Goal: Navigation & Orientation: Find specific page/section

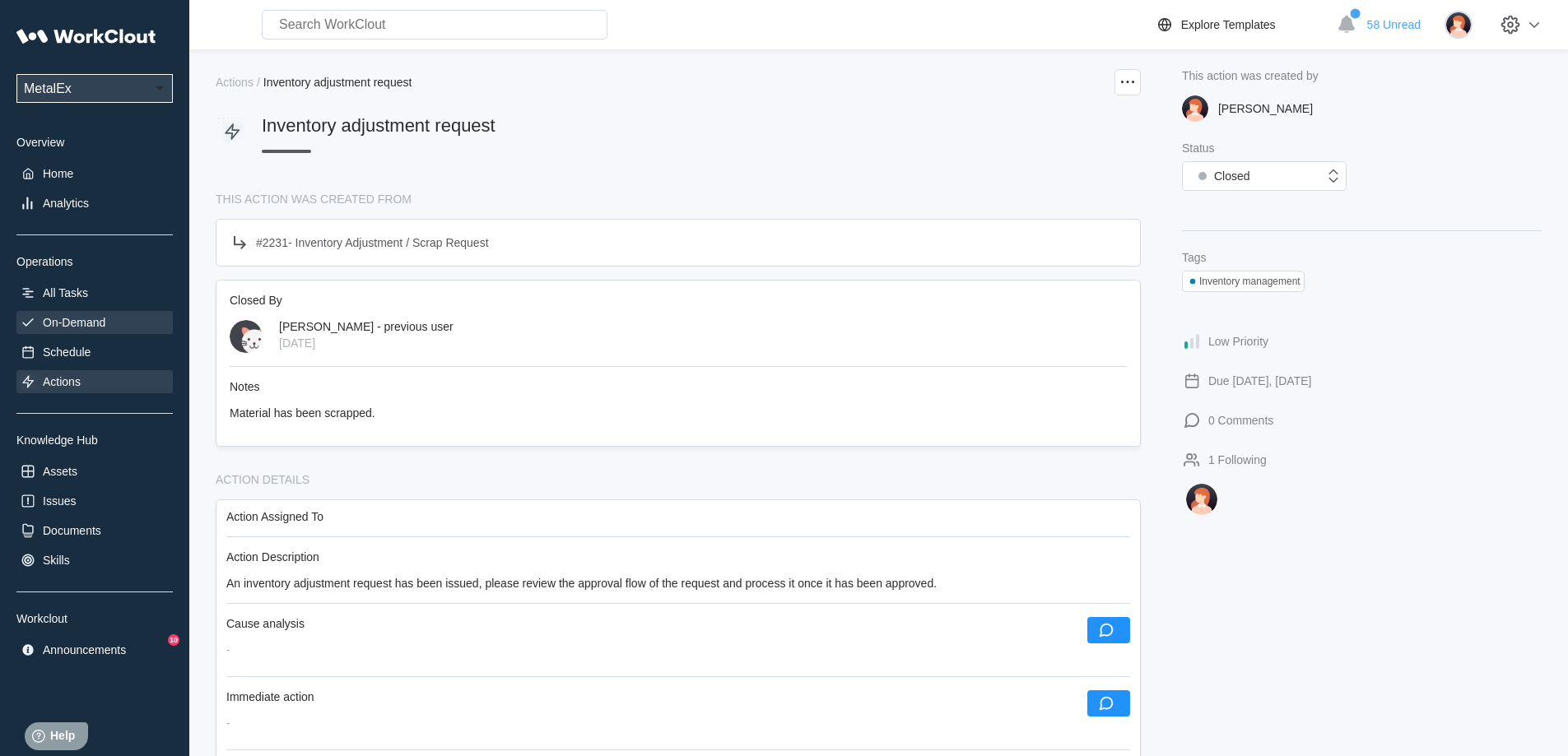
click at [90, 313] on div "On-Demand" at bounding box center [94, 322] width 156 height 23
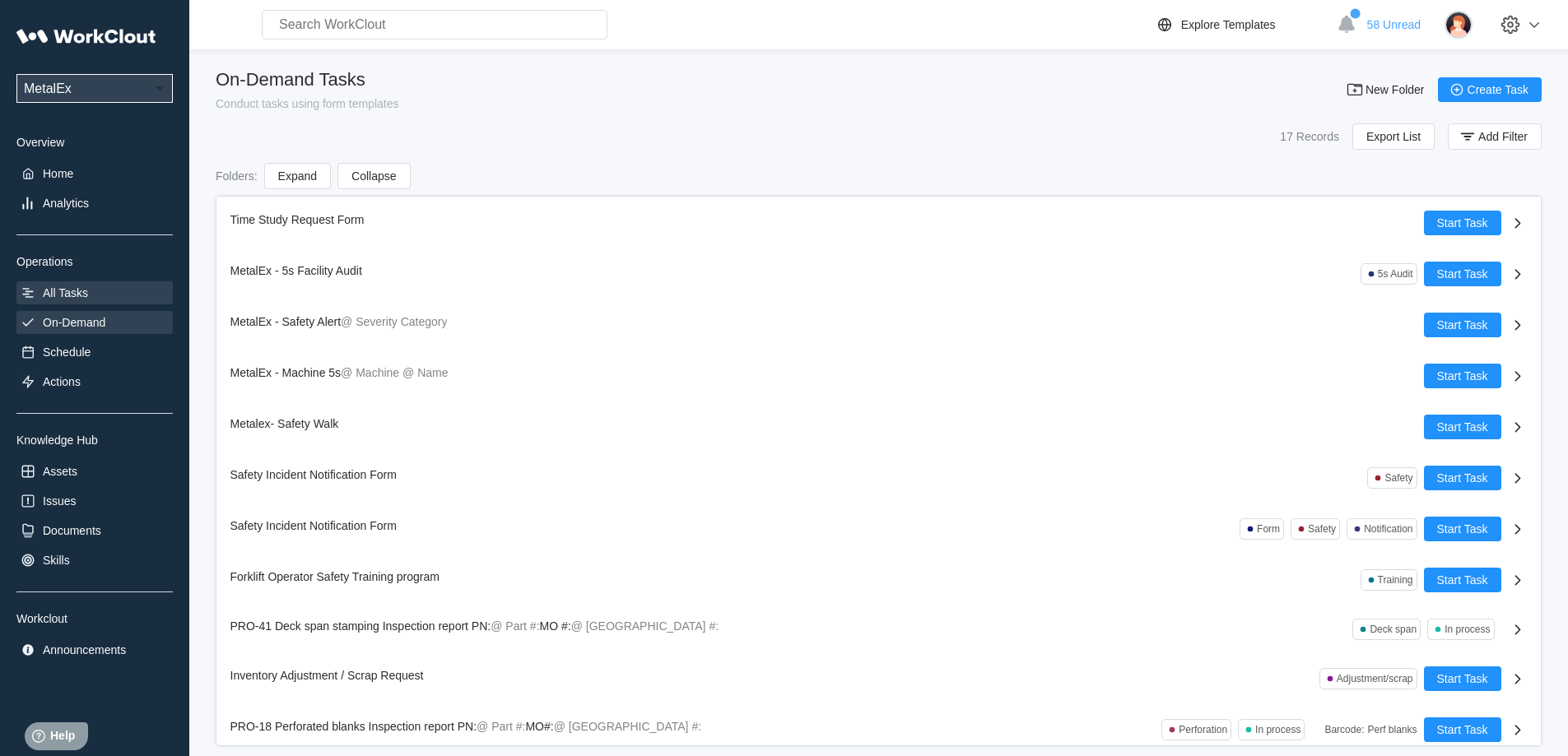
click at [73, 298] on div "All Tasks" at bounding box center [65, 293] width 45 height 13
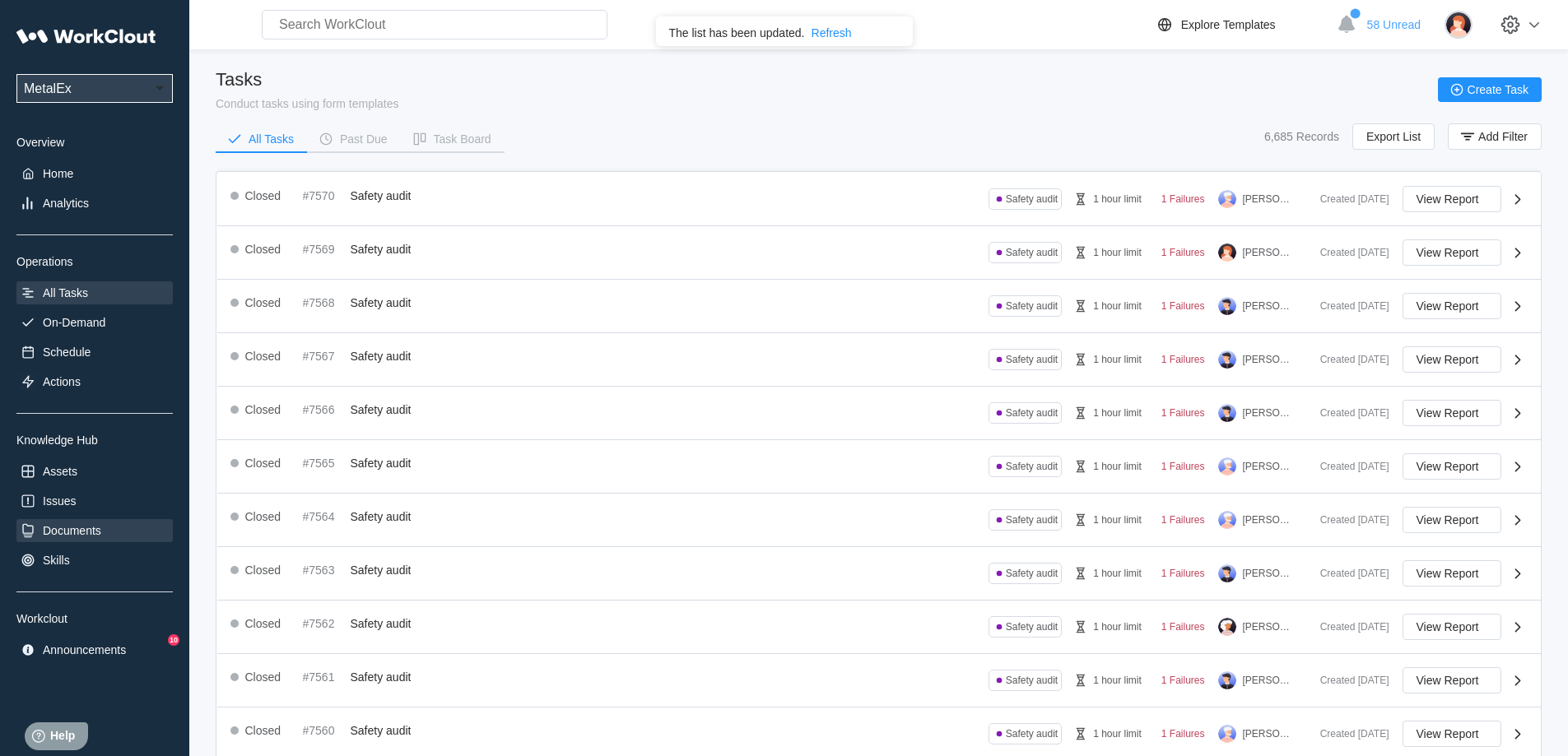
click at [83, 524] on div "Documents" at bounding box center [72, 531] width 59 height 13
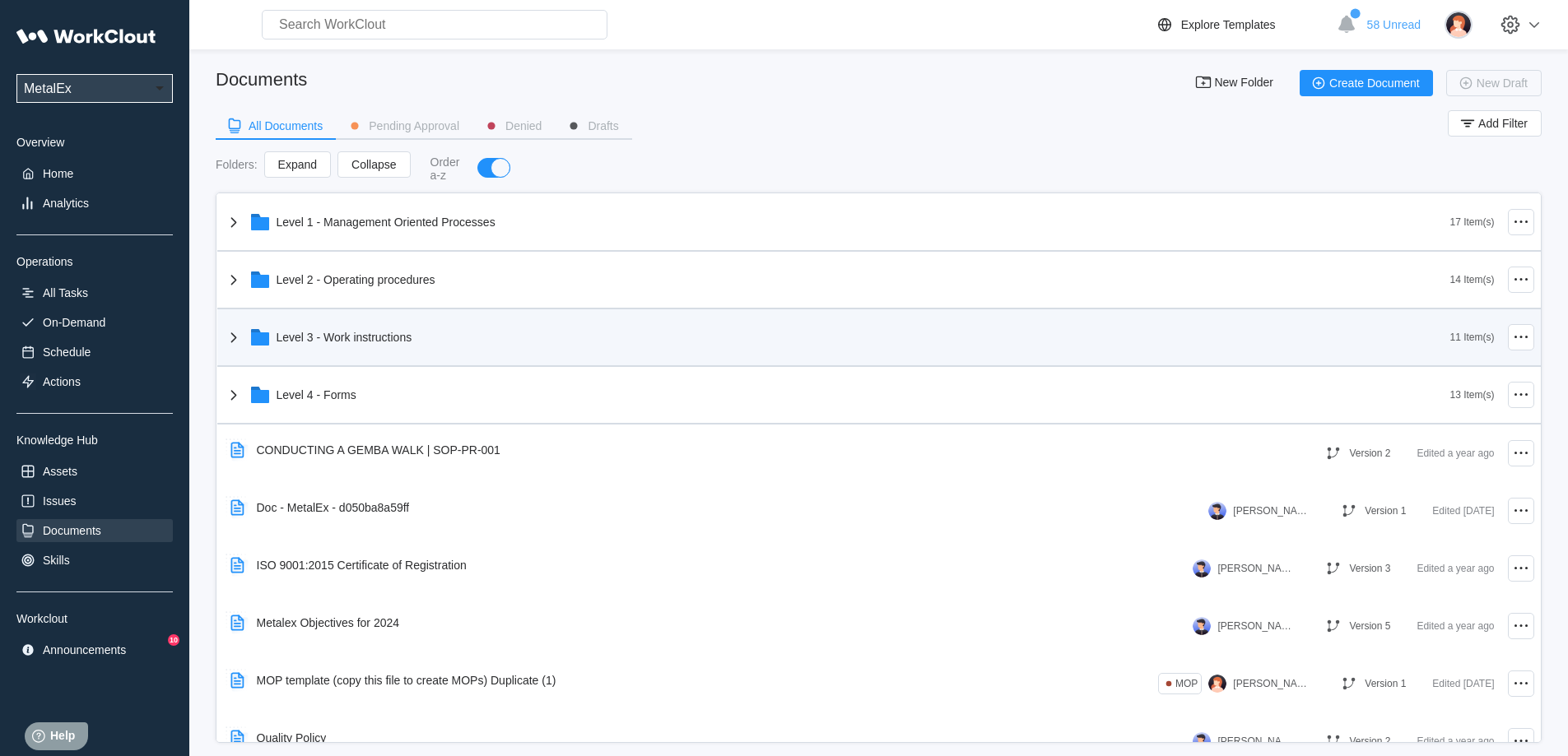
click at [309, 339] on div "Level 3 - Work instructions" at bounding box center [344, 337] width 135 height 13
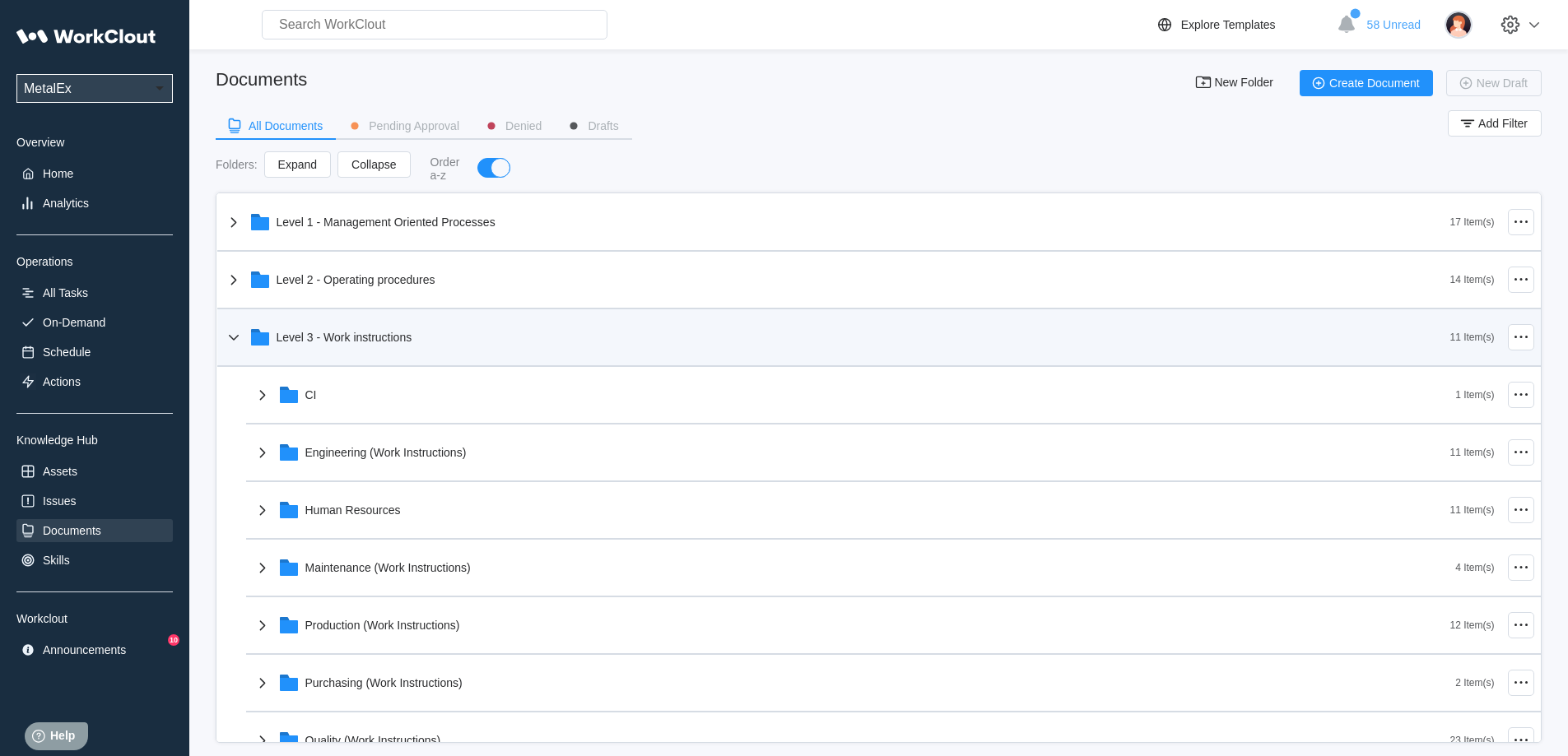
click at [279, 341] on div "Level 3 - Work instructions" at bounding box center [344, 337] width 135 height 13
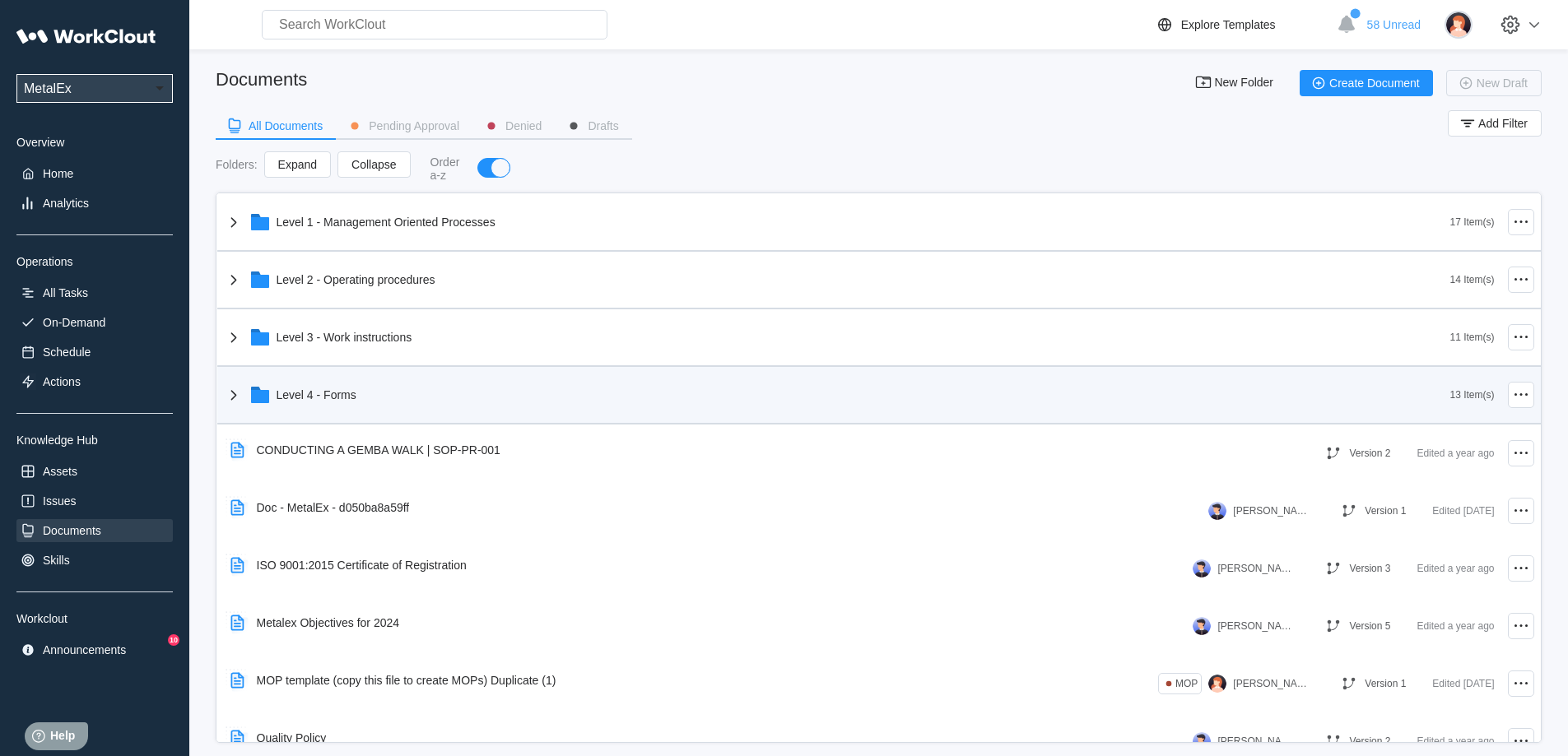
click at [238, 395] on icon at bounding box center [234, 394] width 20 height 20
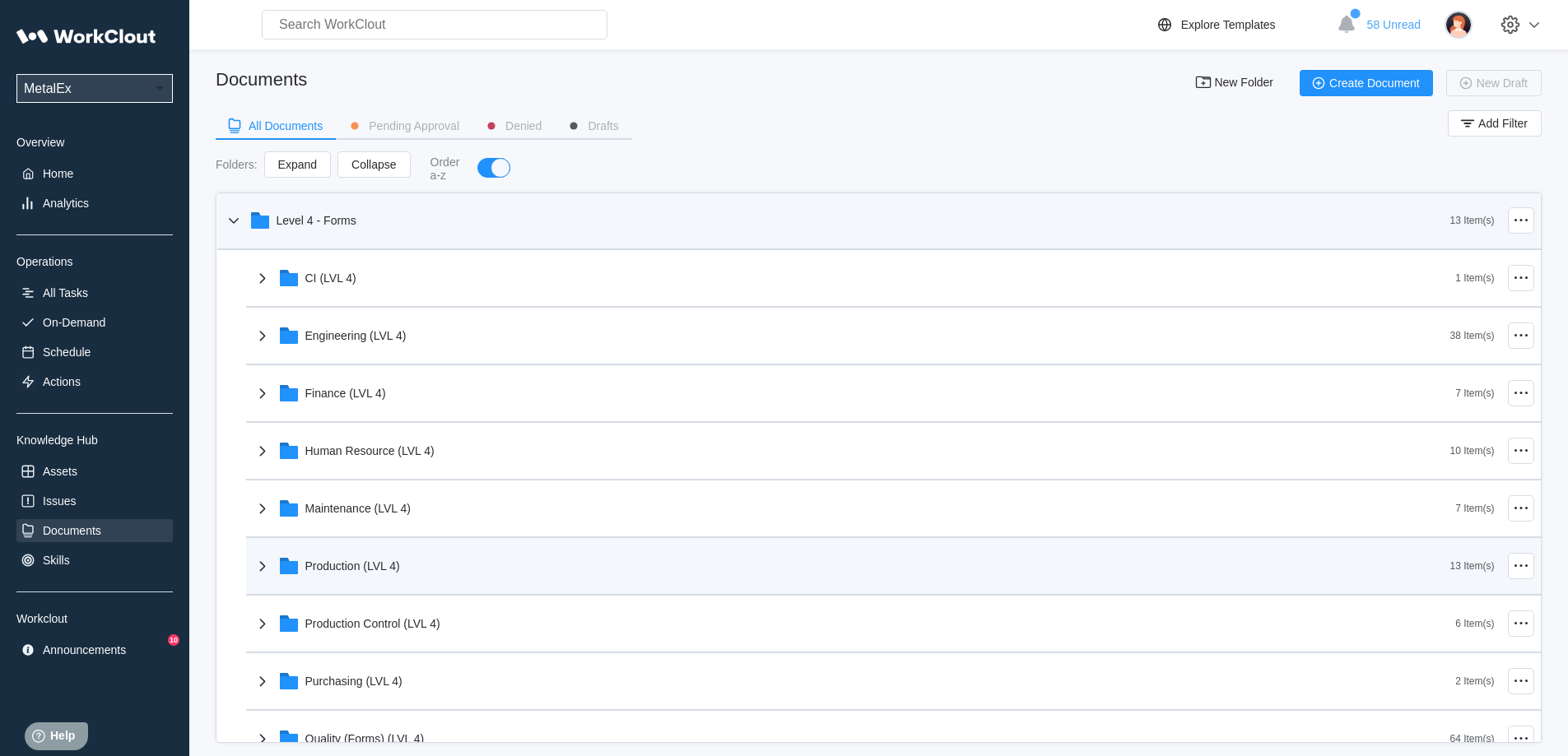
scroll to position [247, 0]
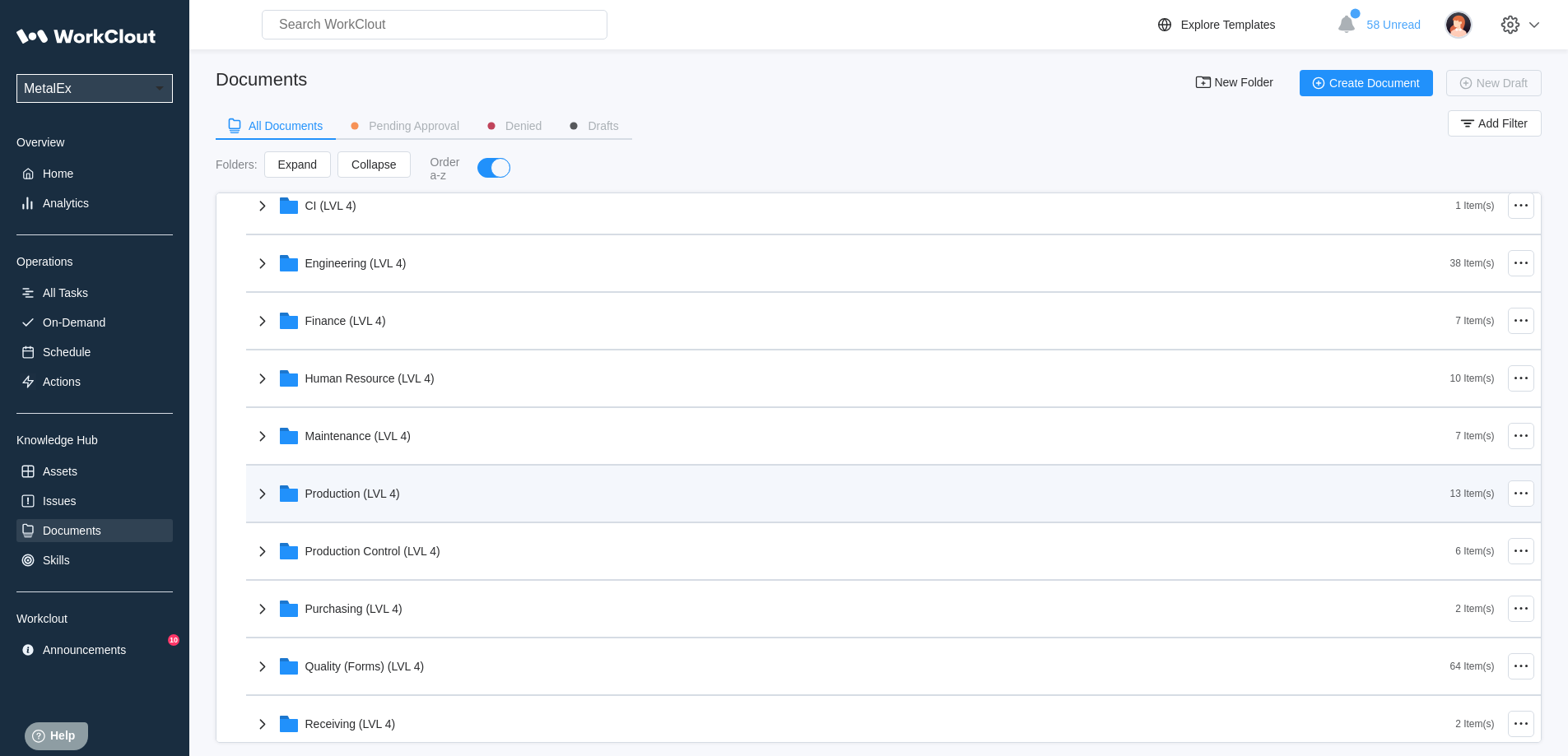
click at [332, 490] on div "Production (LVL 4)" at bounding box center [352, 493] width 94 height 13
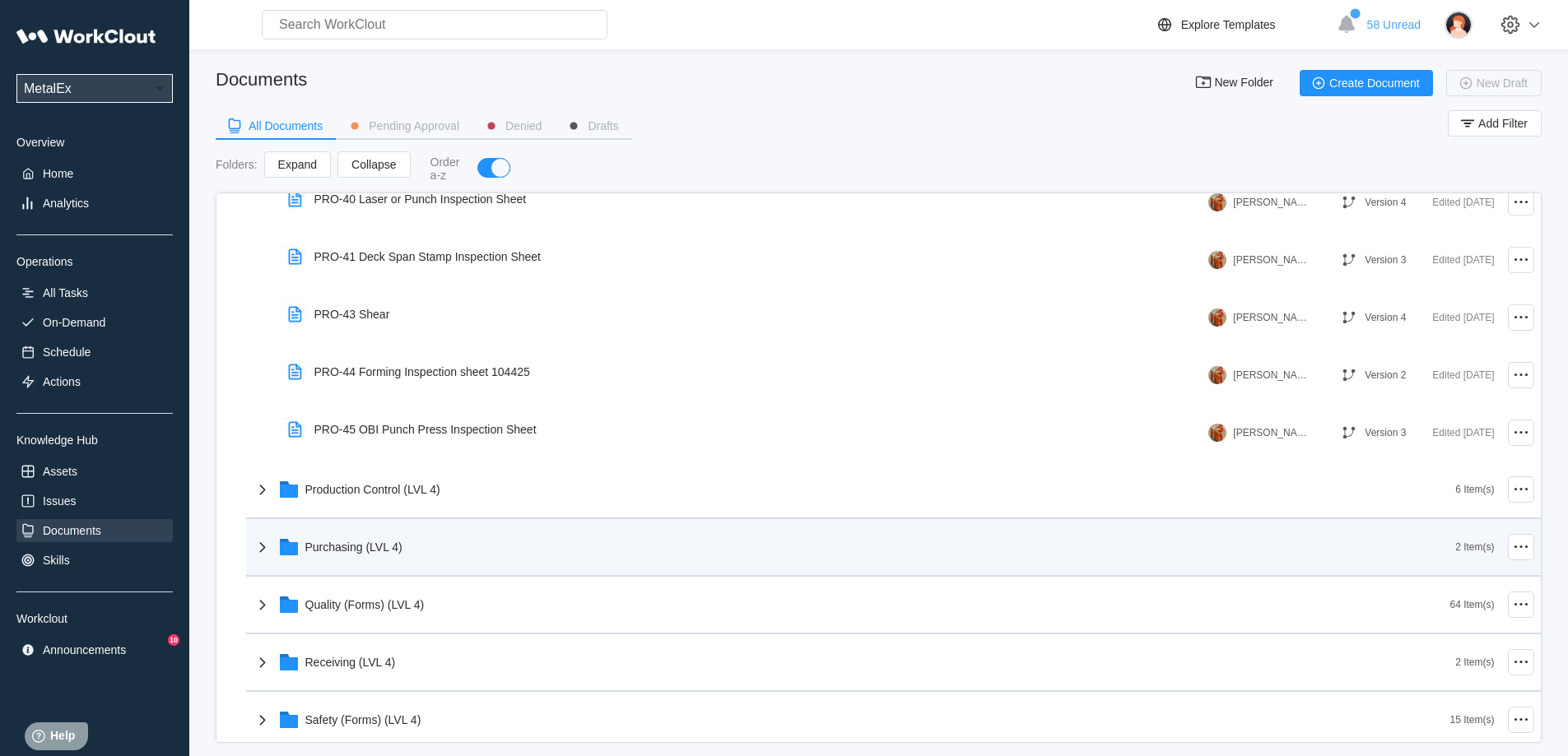
scroll to position [1070, 0]
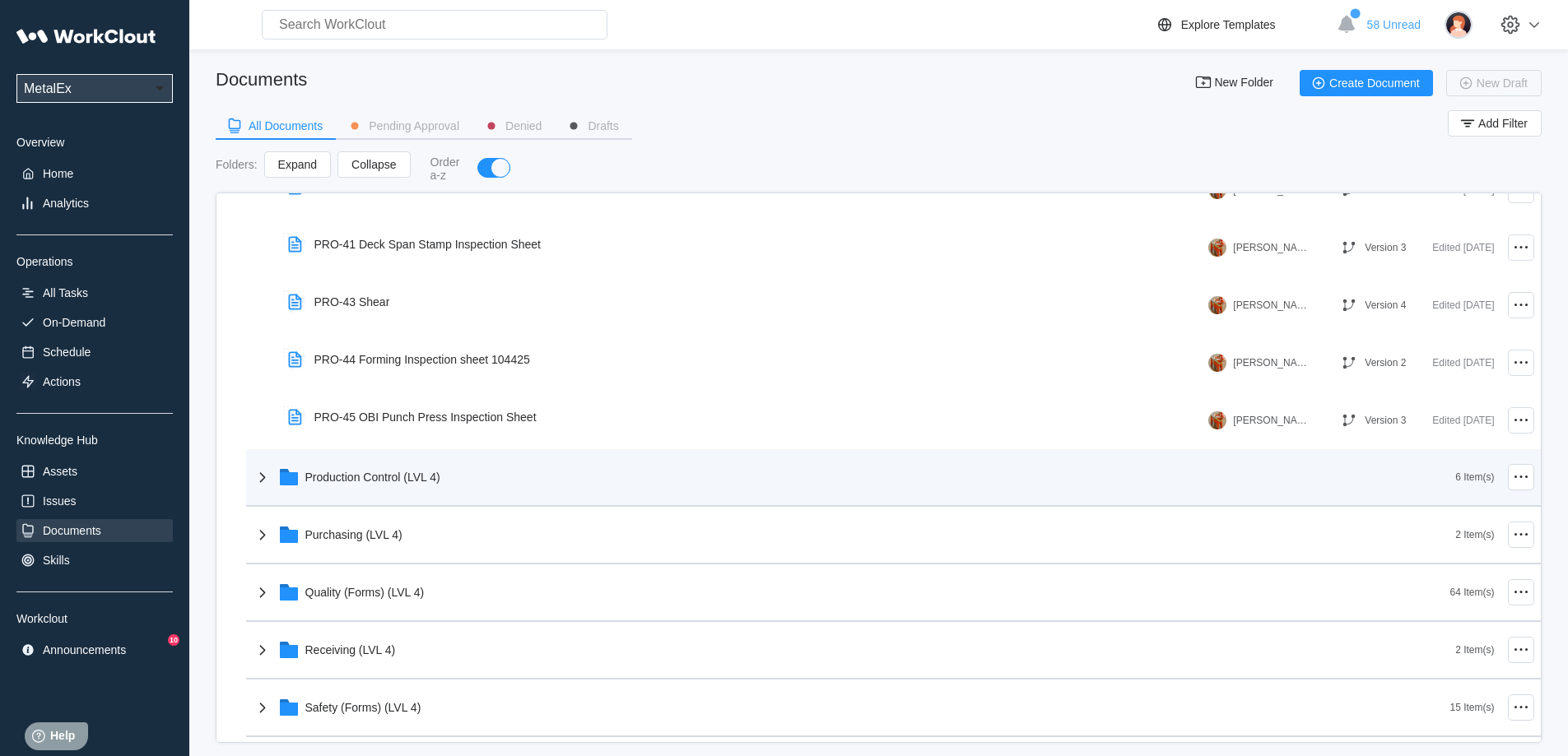
click at [291, 484] on icon at bounding box center [288, 479] width 18 height 13
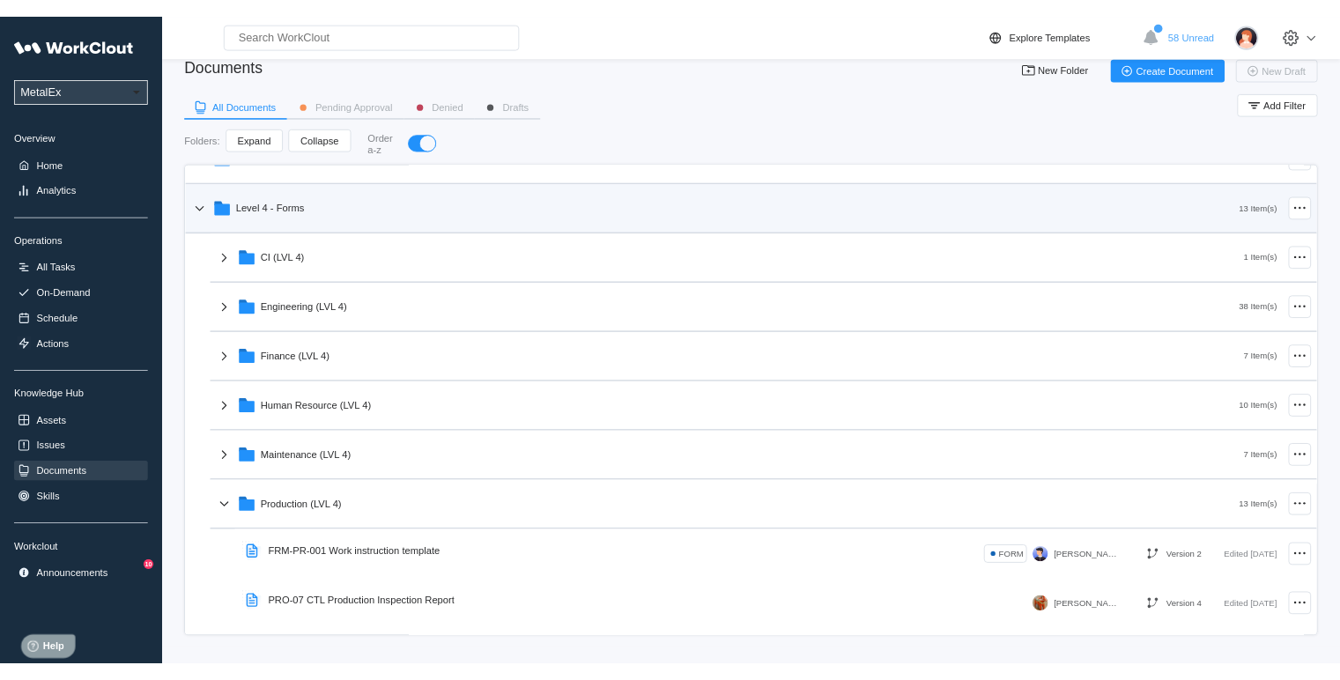
scroll to position [0, 0]
